Goal: Transaction & Acquisition: Download file/media

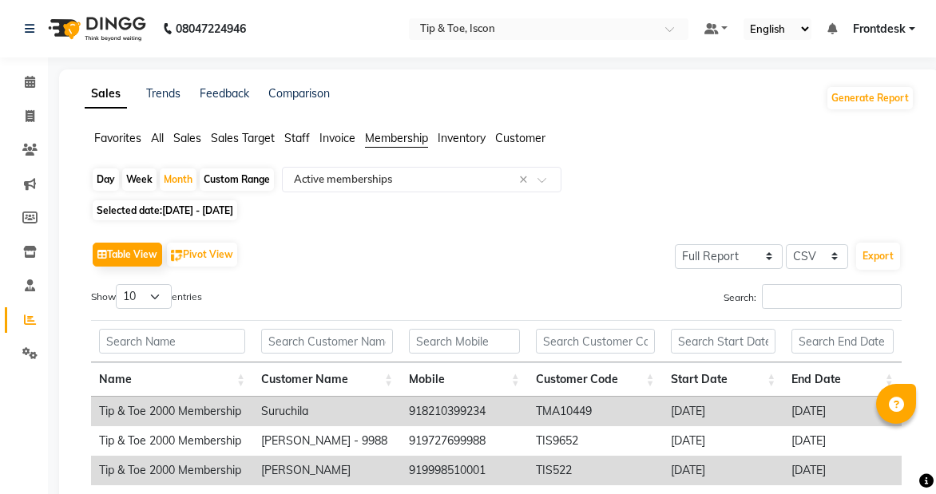
select select "full_report"
select select "csv"
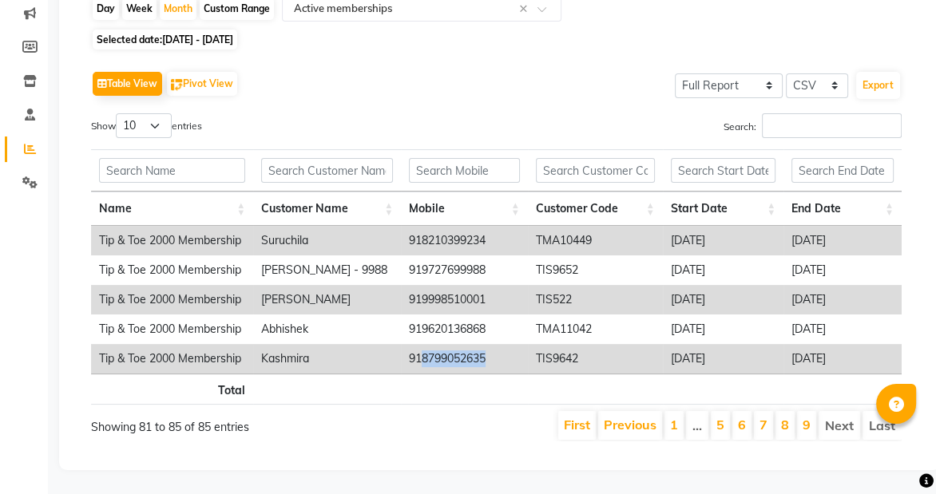
scroll to position [181, 0]
click at [33, 143] on icon at bounding box center [30, 149] width 12 height 12
click at [27, 78] on span at bounding box center [30, 82] width 28 height 18
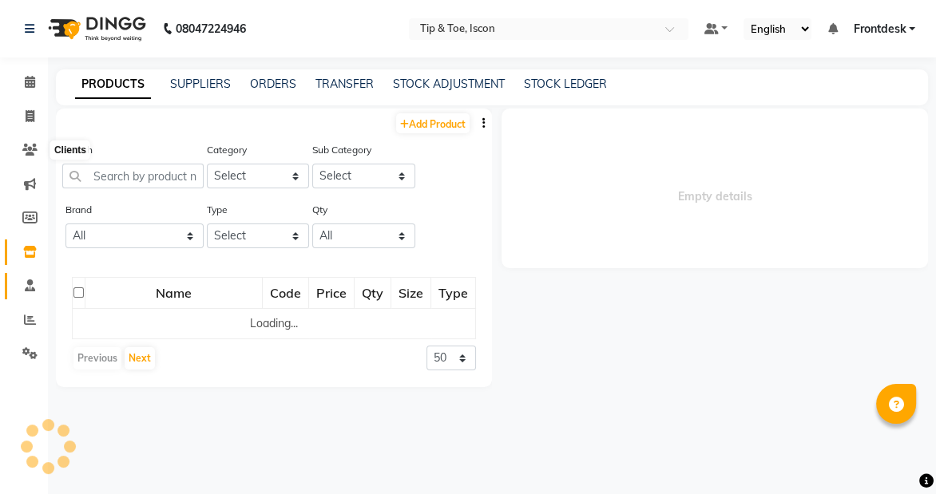
select select
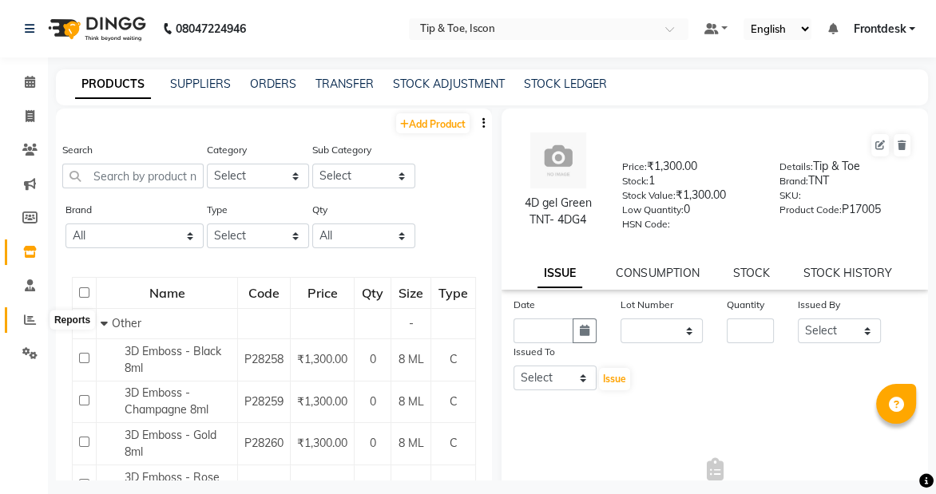
click at [28, 320] on icon at bounding box center [30, 320] width 12 height 12
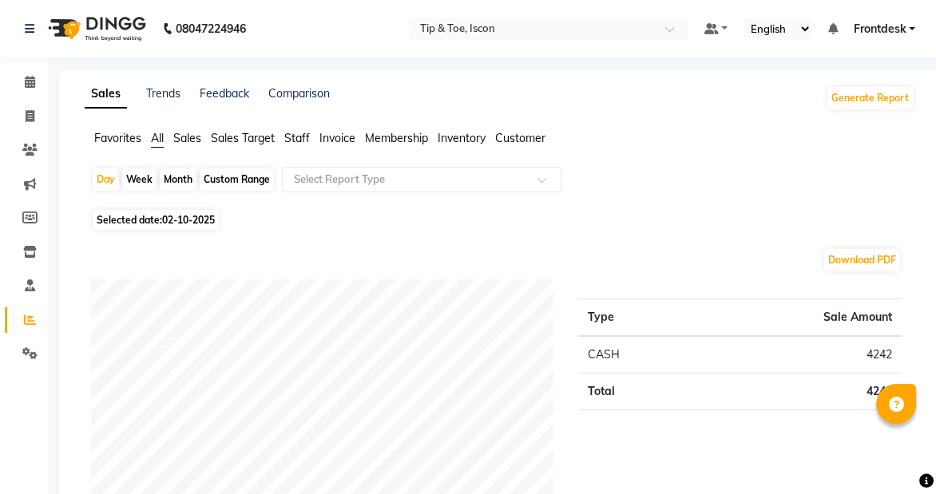
click at [297, 140] on span "Staff" at bounding box center [297, 138] width 26 height 14
